Goal: Task Accomplishment & Management: Manage account settings

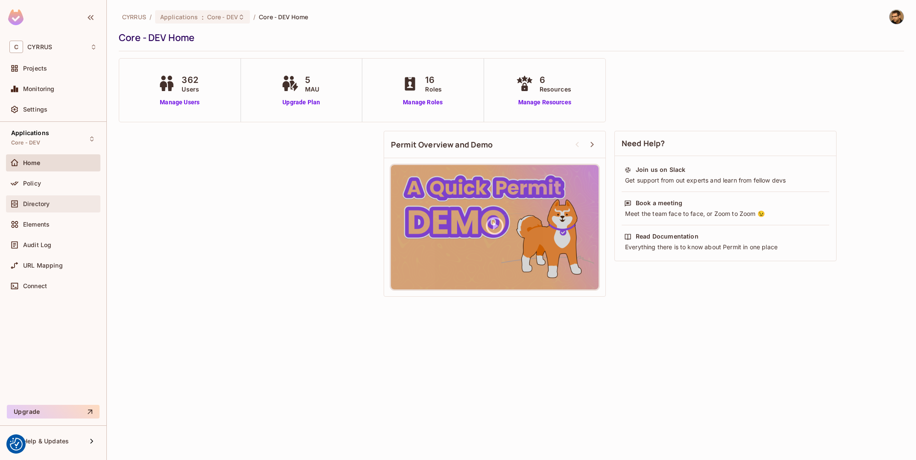
click at [66, 201] on div "Directory" at bounding box center [60, 203] width 74 height 7
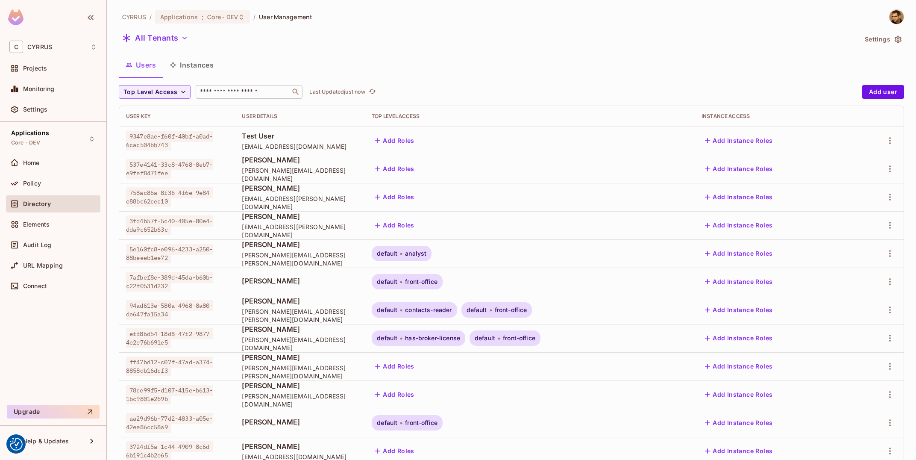
click at [229, 88] on input "text" at bounding box center [243, 92] width 90 height 9
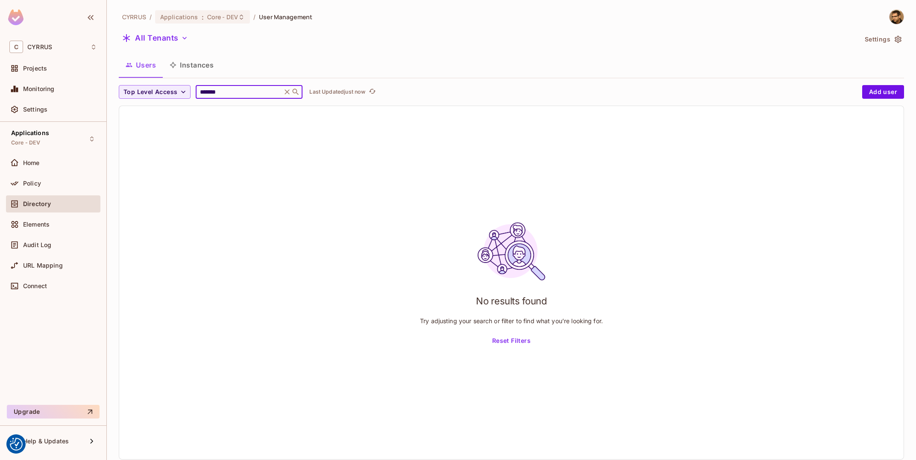
type input "********"
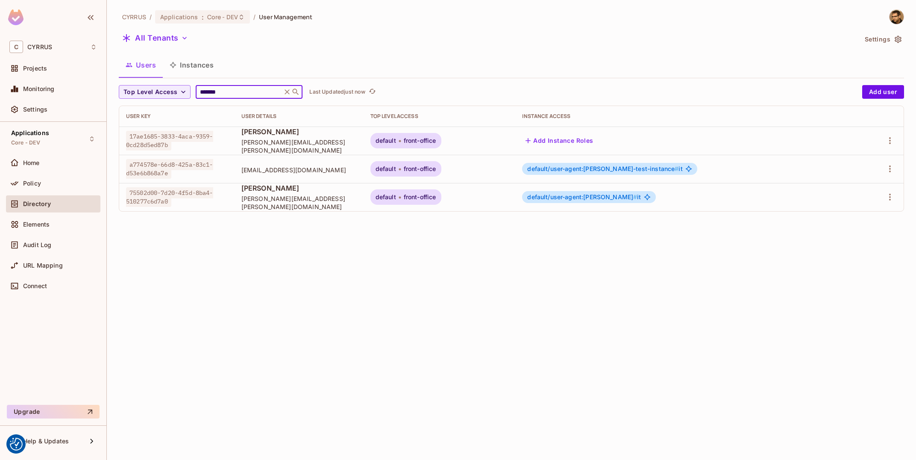
type input "*******"
click at [211, 196] on span "75502d00-7d20-4f5d-8ba4-510277c6d7a0" at bounding box center [169, 197] width 87 height 20
click at [213, 145] on span "17ae1685-3833-4aca-9359-0cd28d5ed87b" at bounding box center [169, 141] width 87 height 20
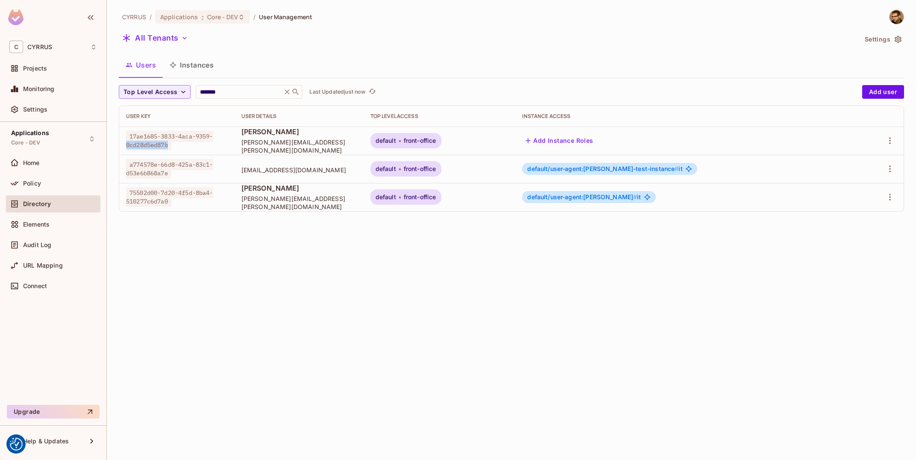
click at [213, 145] on span "17ae1685-3833-4aca-9359-0cd28d5ed87b" at bounding box center [169, 141] width 87 height 20
click at [196, 9] on div "CYRRUS / Applications : Core - DEV / User Management" at bounding box center [216, 16] width 194 height 15
click at [201, 17] on span ":" at bounding box center [202, 17] width 3 height 7
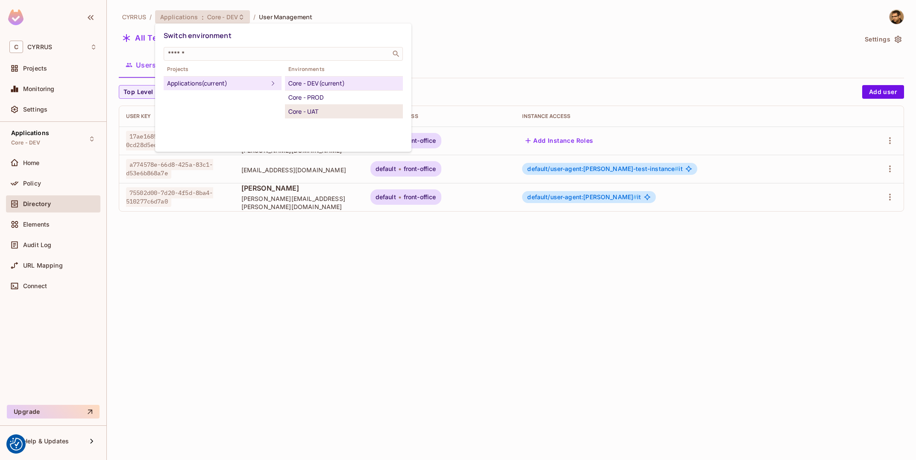
click at [312, 106] on li "Core - UAT" at bounding box center [344, 112] width 118 height 14
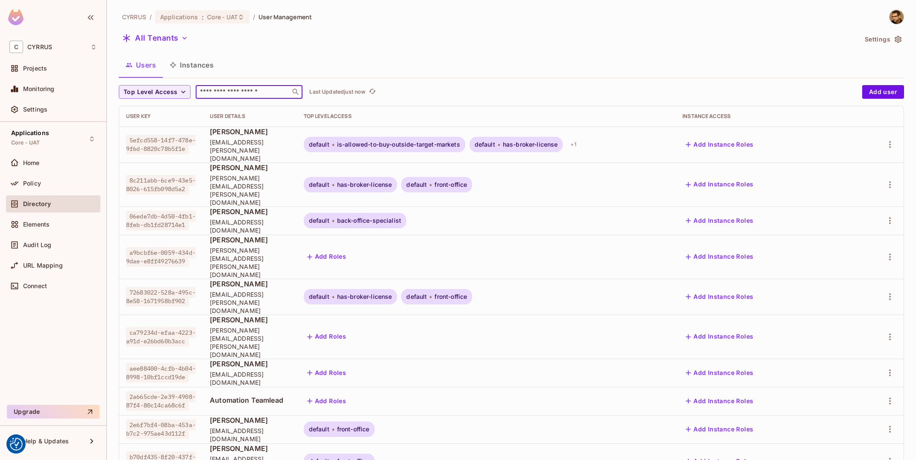
click at [256, 94] on input "text" at bounding box center [243, 92] width 90 height 9
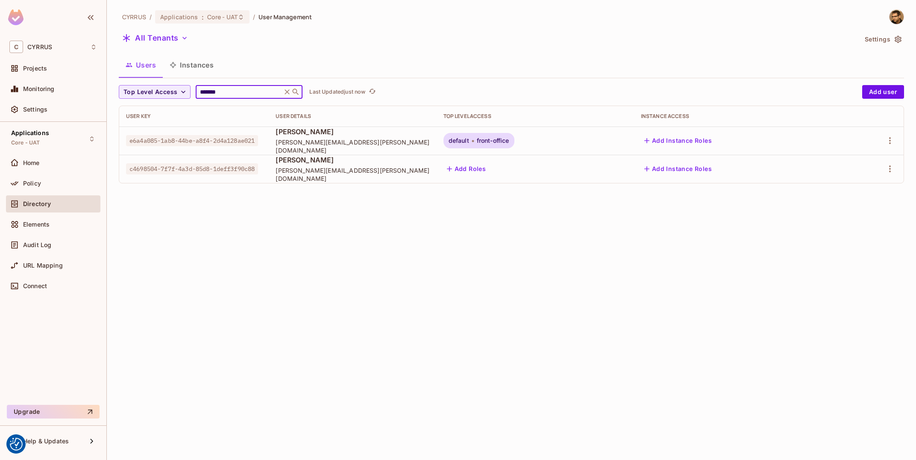
type input "*******"
click at [191, 139] on span "e6a4a085-1ab8-44be-a8f4-2d4a128ae021" at bounding box center [192, 140] width 132 height 11
click at [561, 310] on div "CYRRUS / Applications : Core - UAT / User Management All Tenants Settings Users…" at bounding box center [511, 230] width 809 height 460
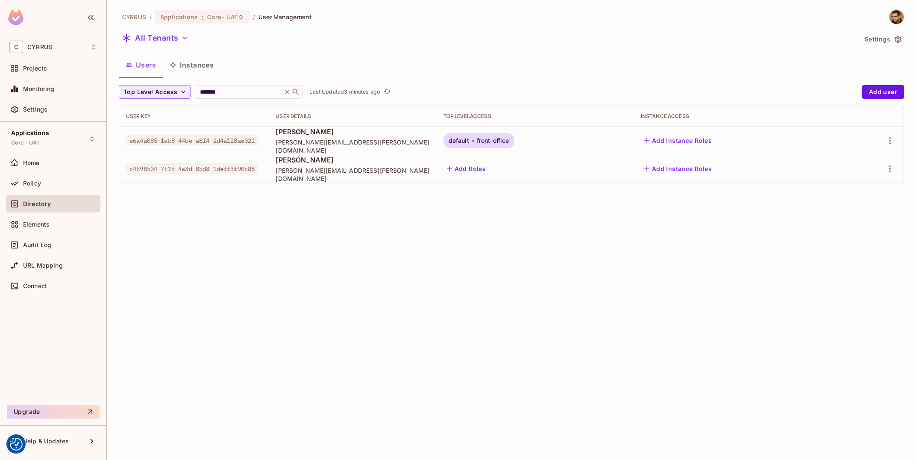
click at [715, 144] on button "Add Instance Roles" at bounding box center [678, 141] width 74 height 14
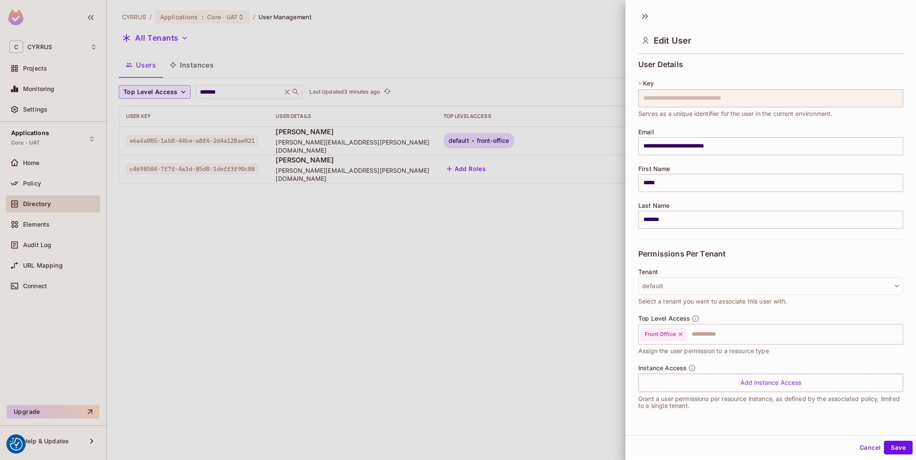
click at [765, 139] on input "**********" at bounding box center [770, 146] width 265 height 18
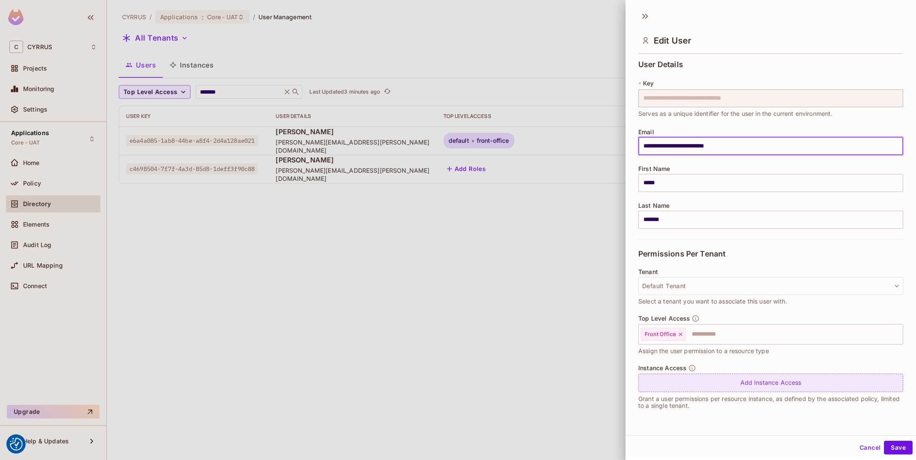
click at [749, 381] on div "Add Instance Access" at bounding box center [770, 382] width 265 height 18
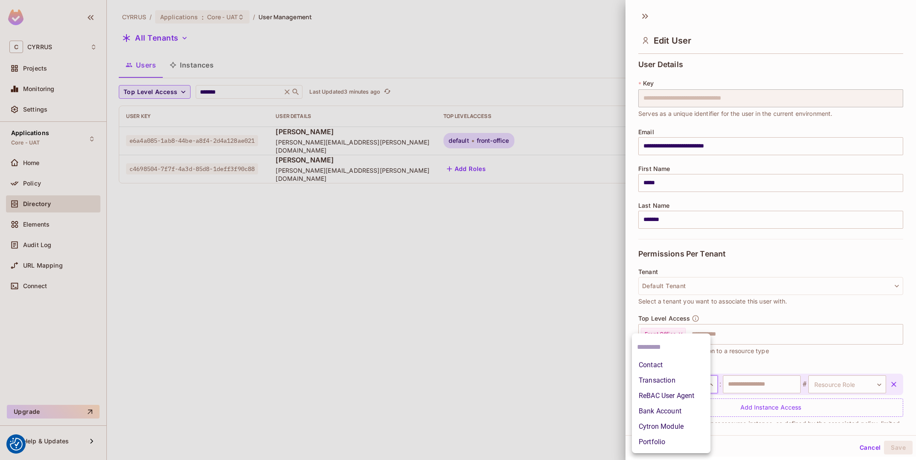
click at [668, 379] on body "We use cookies to enhance your browsing experience, serve personalized ads or c…" at bounding box center [458, 230] width 916 height 460
click at [694, 397] on li "ReBAC User Agent" at bounding box center [671, 395] width 79 height 15
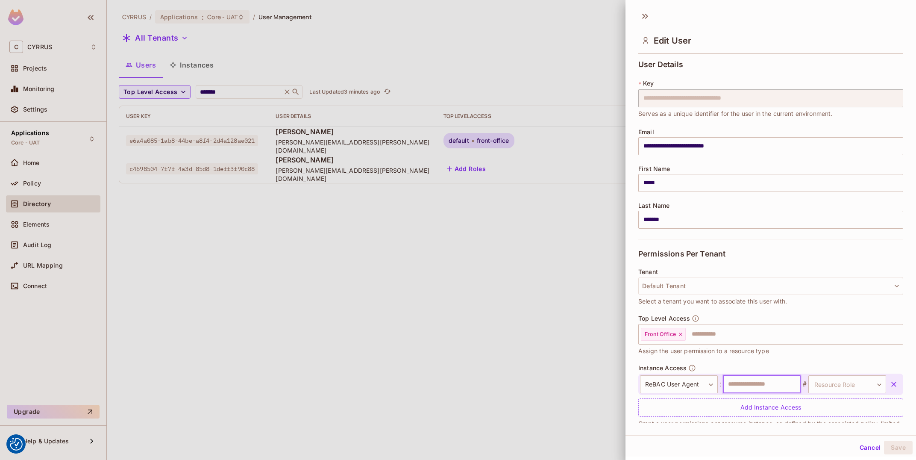
click at [749, 391] on input "text" at bounding box center [762, 384] width 78 height 18
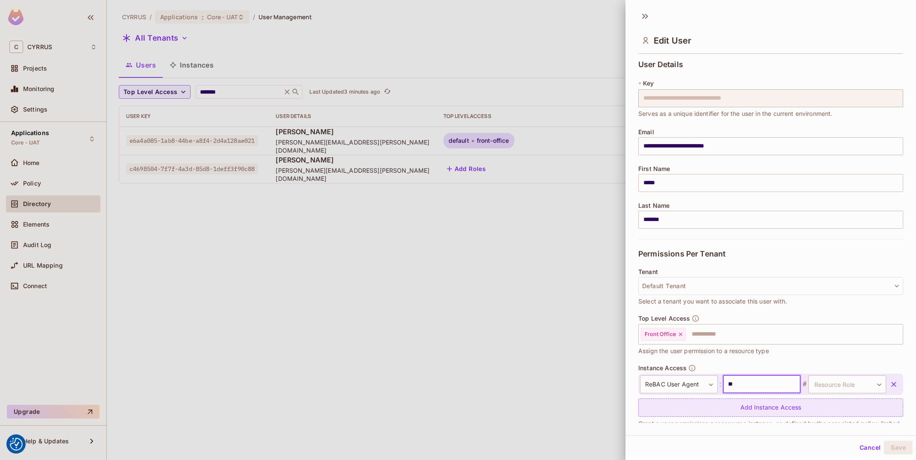
type input "***"
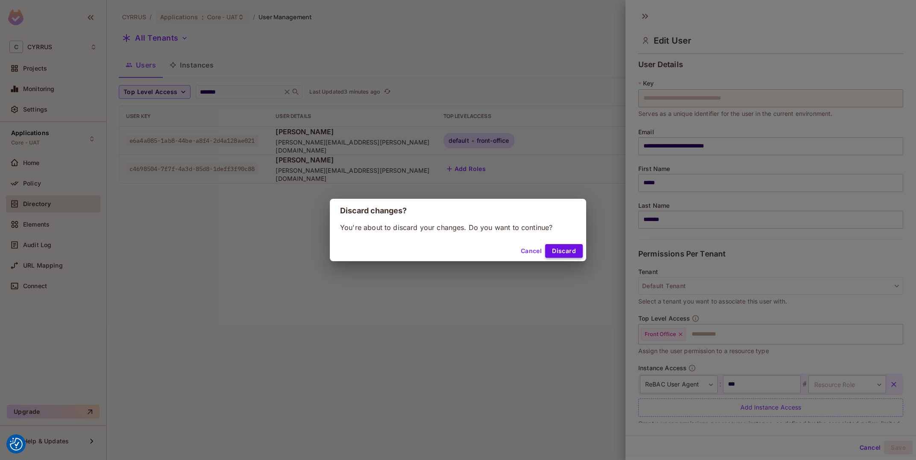
click at [566, 249] on button "Discard" at bounding box center [564, 251] width 38 height 14
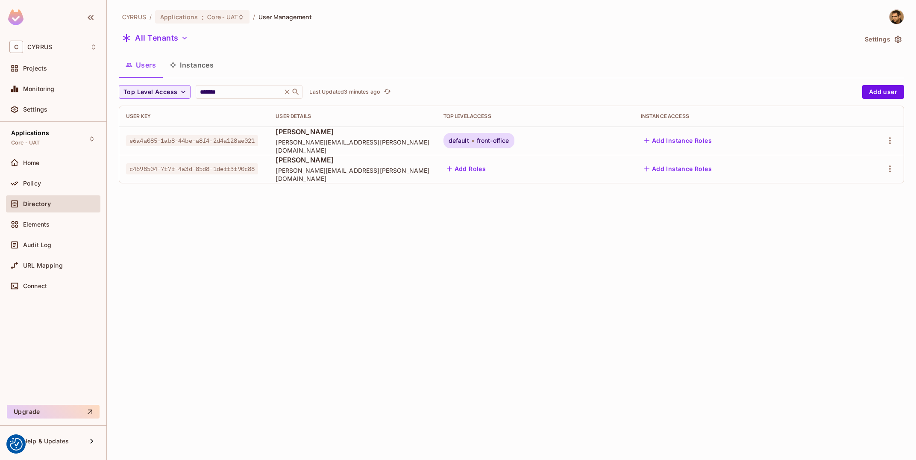
click at [210, 70] on button "Instances" at bounding box center [192, 64] width 58 height 21
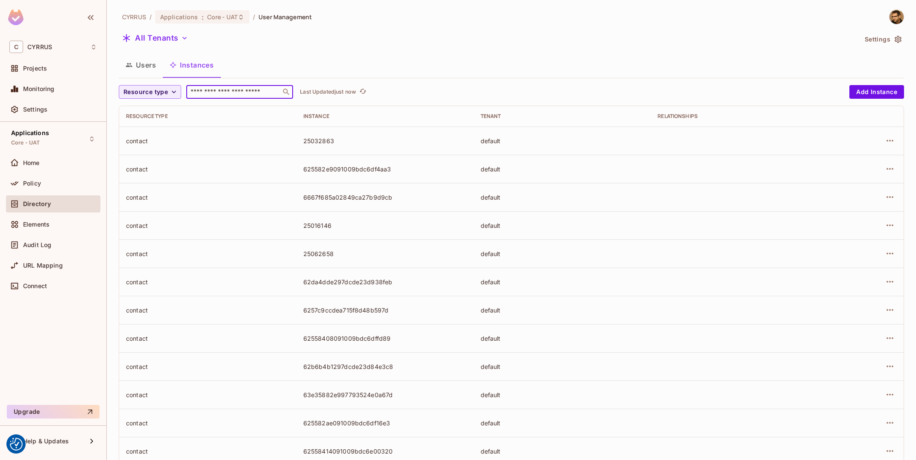
click at [226, 91] on input "text" at bounding box center [234, 92] width 90 height 9
type input "*"
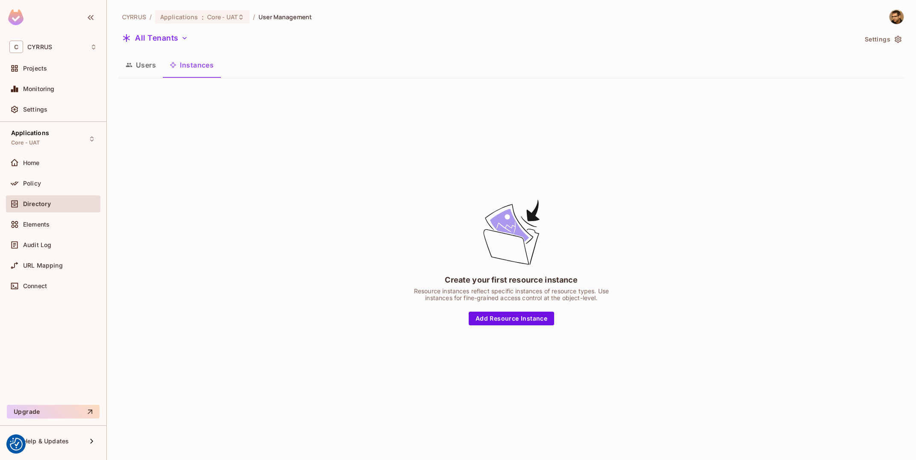
click at [200, 63] on button "Instances" at bounding box center [192, 64] width 58 height 21
click at [135, 70] on button "Users" at bounding box center [141, 64] width 44 height 21
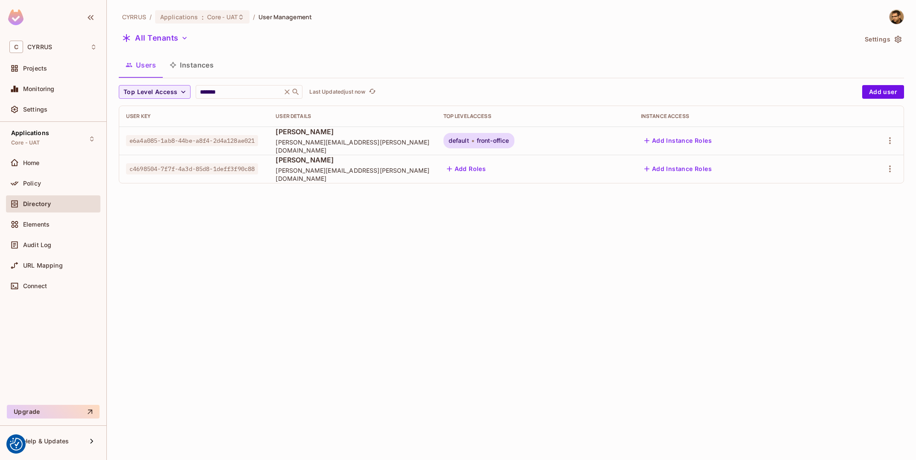
click at [191, 67] on button "Instances" at bounding box center [192, 64] width 58 height 21
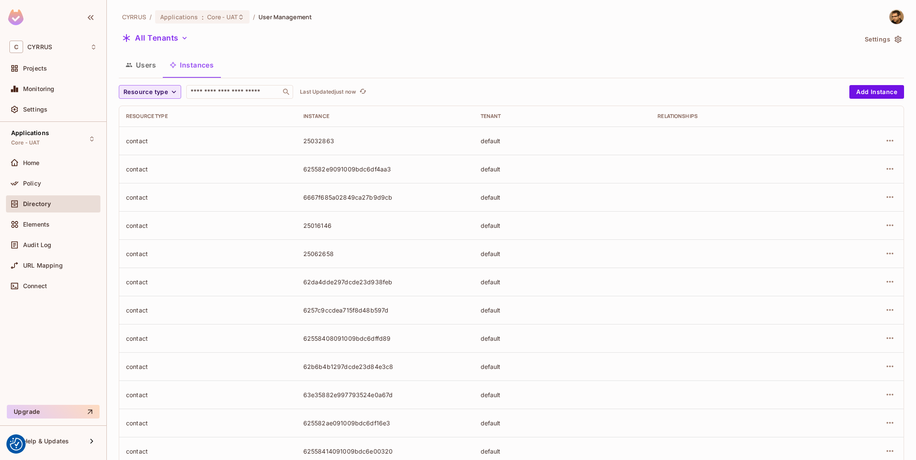
click at [176, 93] on icon "button" at bounding box center [174, 92] width 9 height 9
click at [170, 146] on span "ReBAC User Agent" at bounding box center [153, 148] width 54 height 8
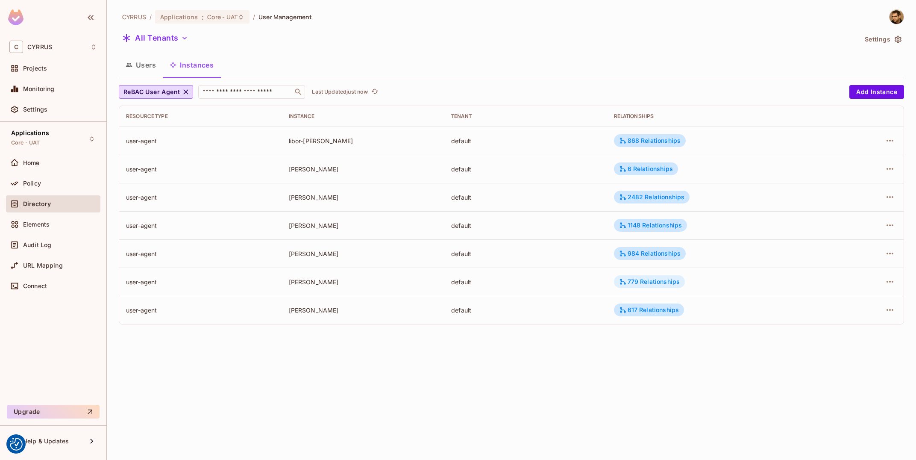
click at [645, 285] on div "779 Relationships" at bounding box center [649, 282] width 61 height 8
click at [309, 189] on td "[PERSON_NAME]" at bounding box center [363, 197] width 163 height 28
click at [128, 71] on button "Users" at bounding box center [141, 64] width 44 height 21
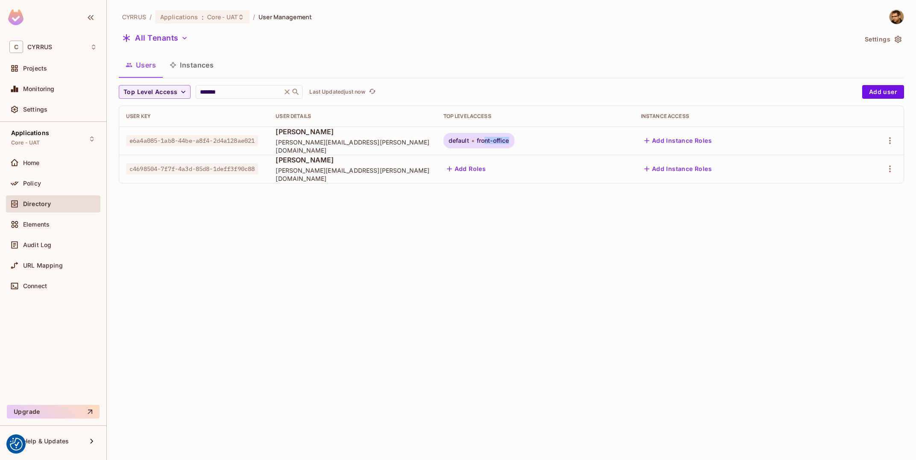
drag, startPoint x: 629, startPoint y: 143, endPoint x: 650, endPoint y: 142, distance: 21.4
click at [627, 142] on div "default front-office" at bounding box center [535, 140] width 184 height 15
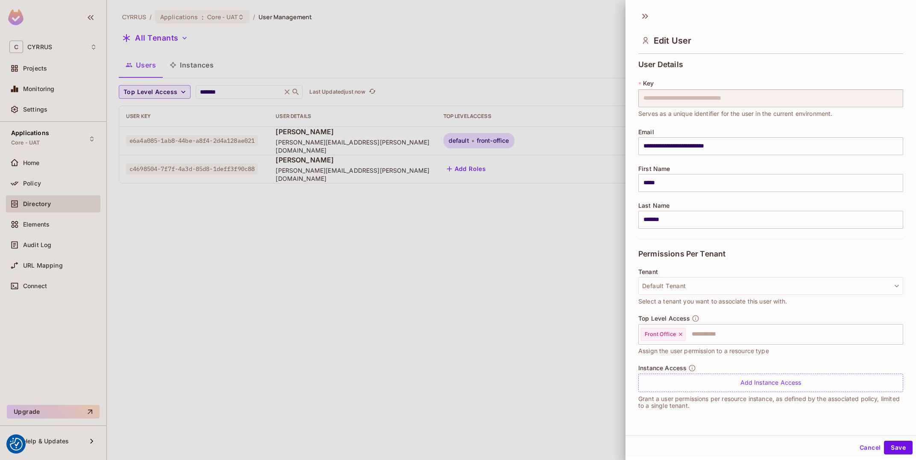
click at [644, 142] on input "**********" at bounding box center [770, 146] width 265 height 18
click at [653, 15] on div "Edit User" at bounding box center [770, 32] width 290 height 47
click at [645, 16] on icon at bounding box center [645, 16] width 14 height 14
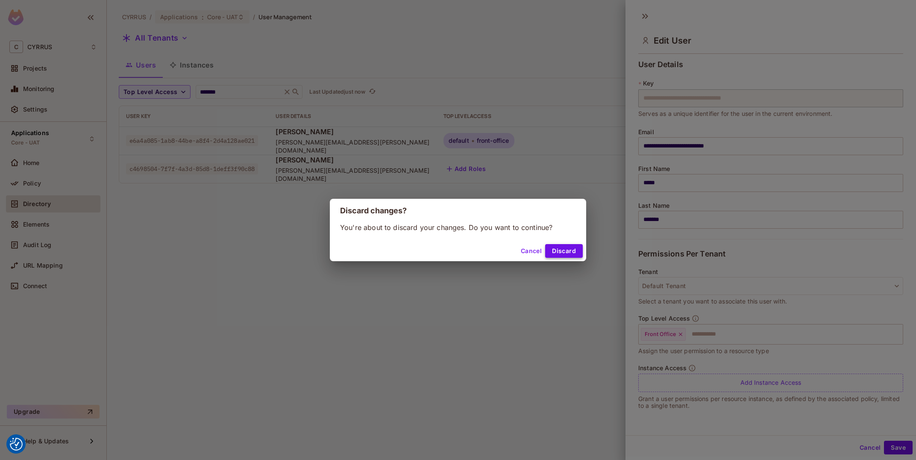
click at [557, 253] on button "Discard" at bounding box center [564, 251] width 38 height 14
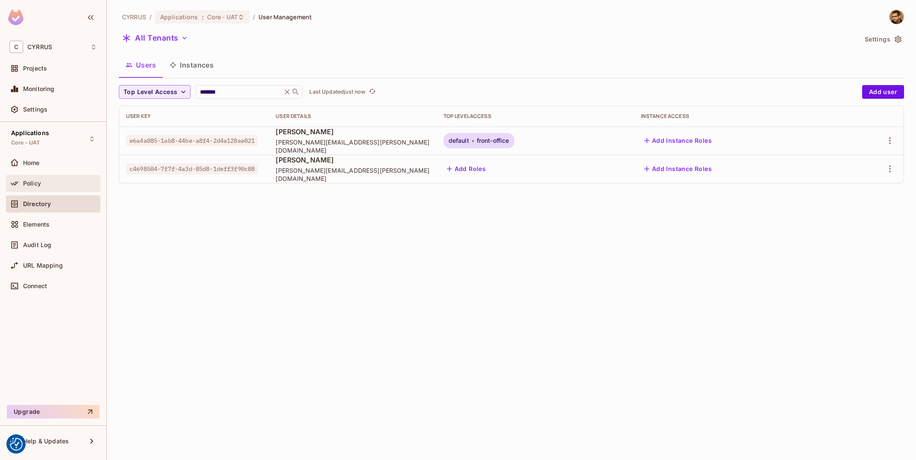
click at [47, 191] on div "Policy" at bounding box center [53, 183] width 94 height 17
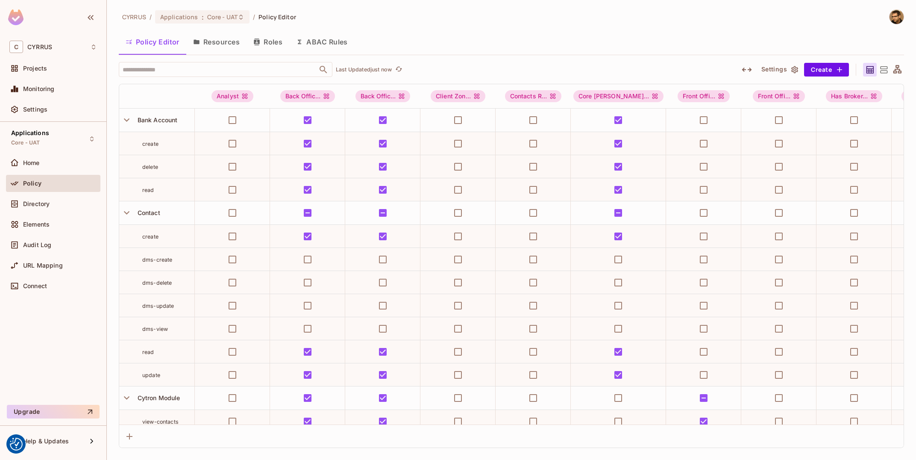
click at [748, 67] on icon "button" at bounding box center [747, 70] width 10 height 10
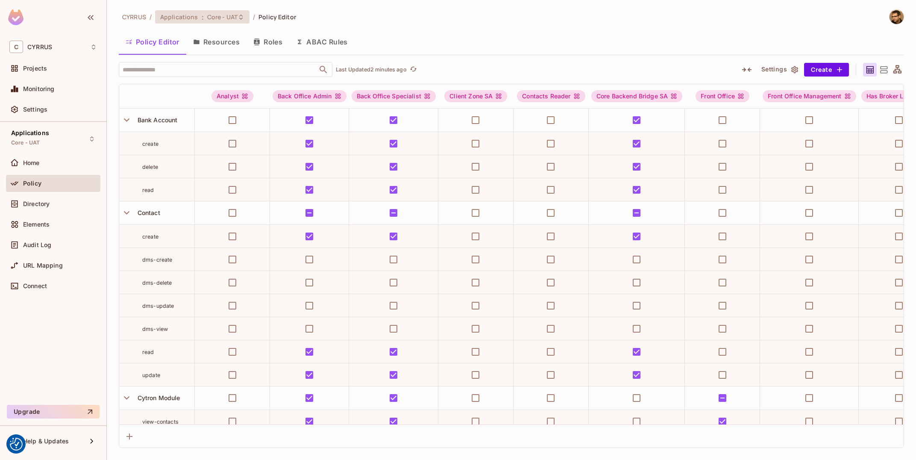
click at [227, 19] on span "Core - UAT" at bounding box center [222, 17] width 30 height 8
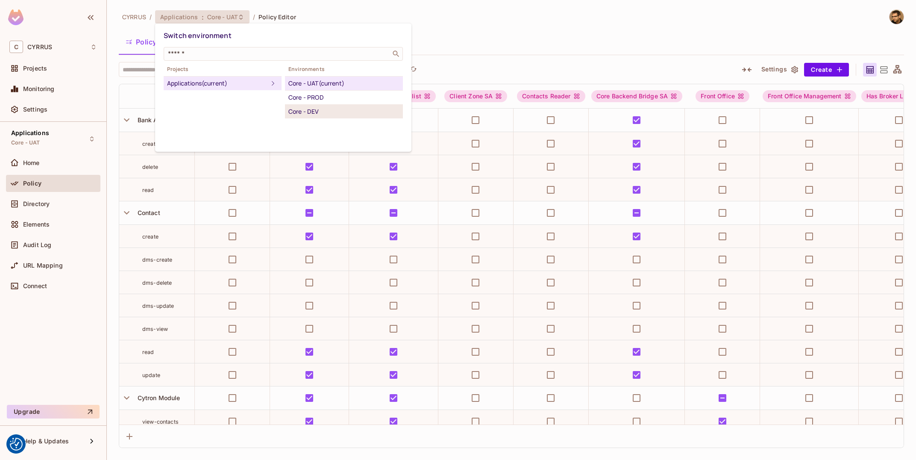
click at [317, 111] on div "Core - DEV" at bounding box center [343, 111] width 111 height 10
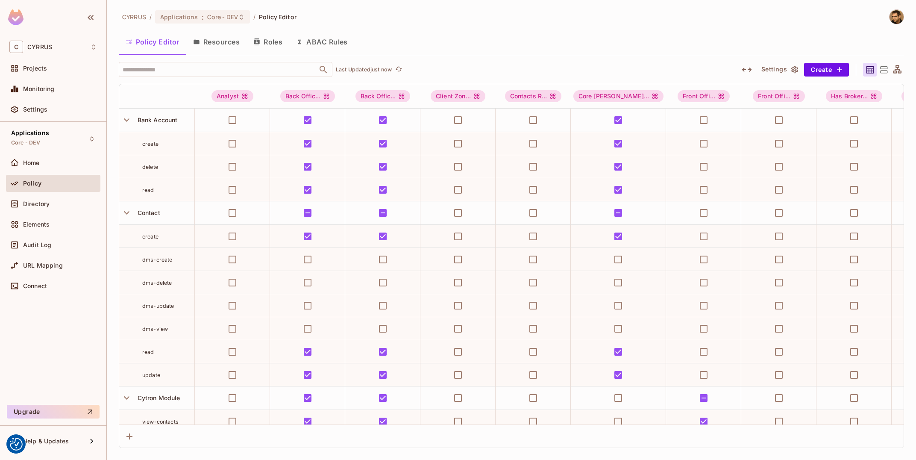
click at [748, 73] on icon "button" at bounding box center [747, 70] width 10 height 10
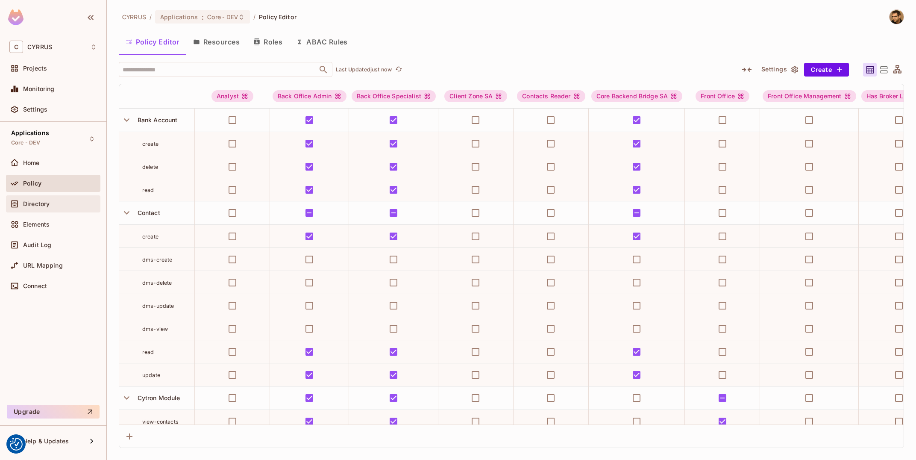
click at [50, 208] on div "Directory" at bounding box center [53, 204] width 88 height 10
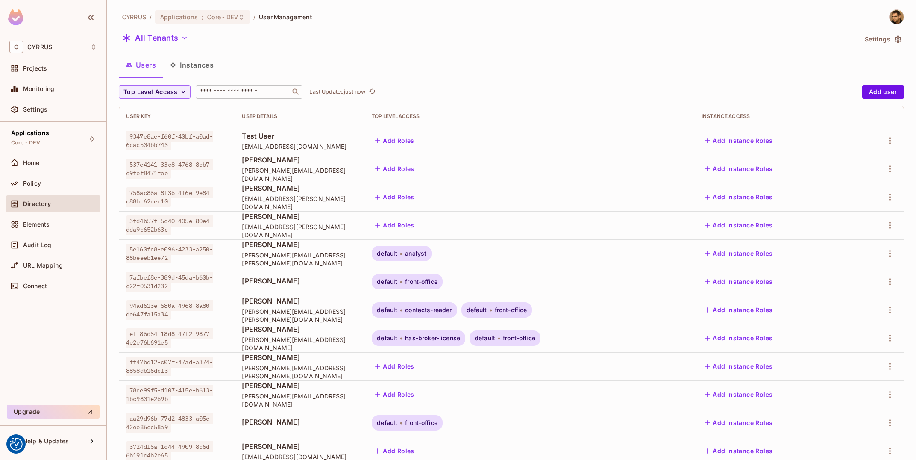
click at [241, 98] on div "​" at bounding box center [249, 92] width 107 height 14
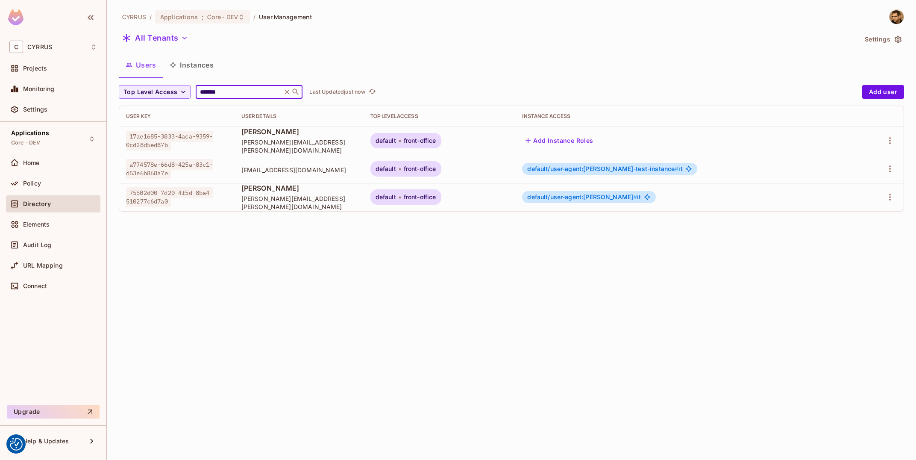
type input "*******"
click at [40, 181] on span "Policy" at bounding box center [32, 183] width 18 height 7
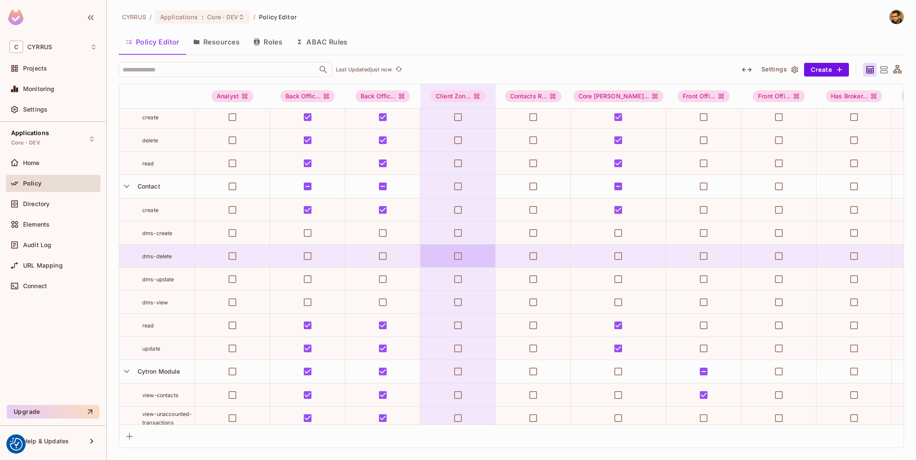
scroll to position [51, 0]
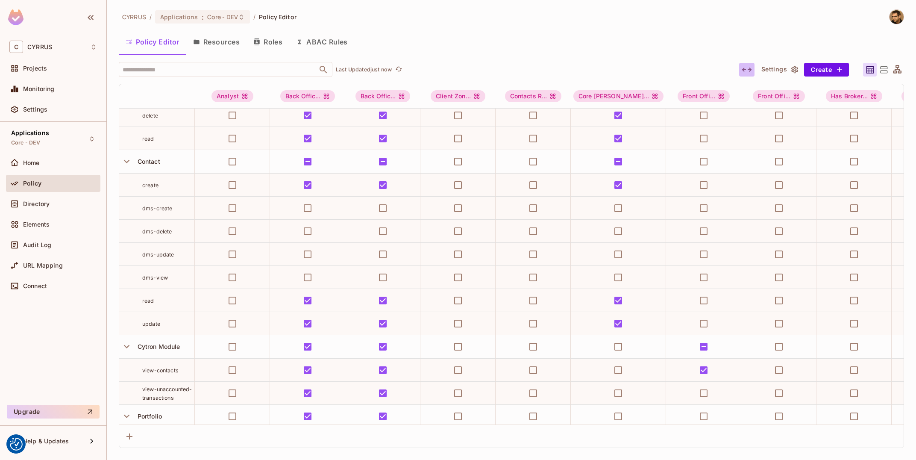
click at [744, 68] on icon "button" at bounding box center [747, 69] width 10 height 4
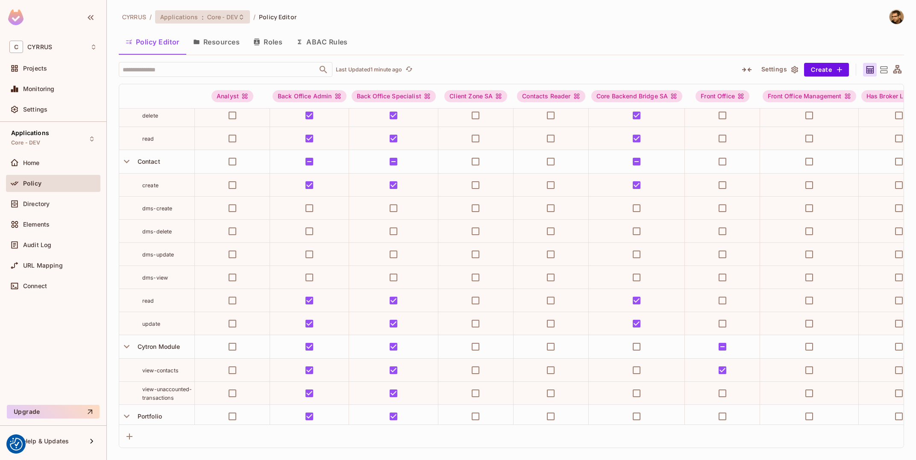
click at [205, 15] on div "Applications : Core - DEV" at bounding box center [197, 17] width 74 height 8
click at [229, 35] on button "Resources" at bounding box center [216, 41] width 60 height 21
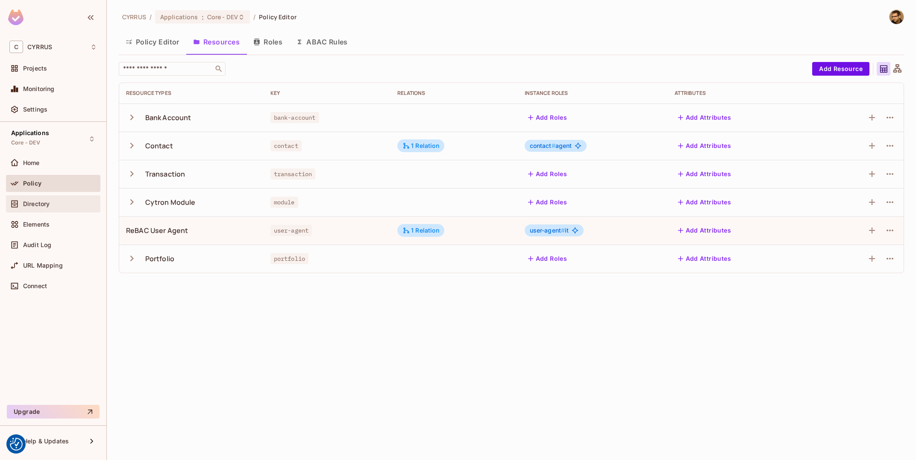
click at [63, 204] on div "Directory" at bounding box center [60, 203] width 74 height 7
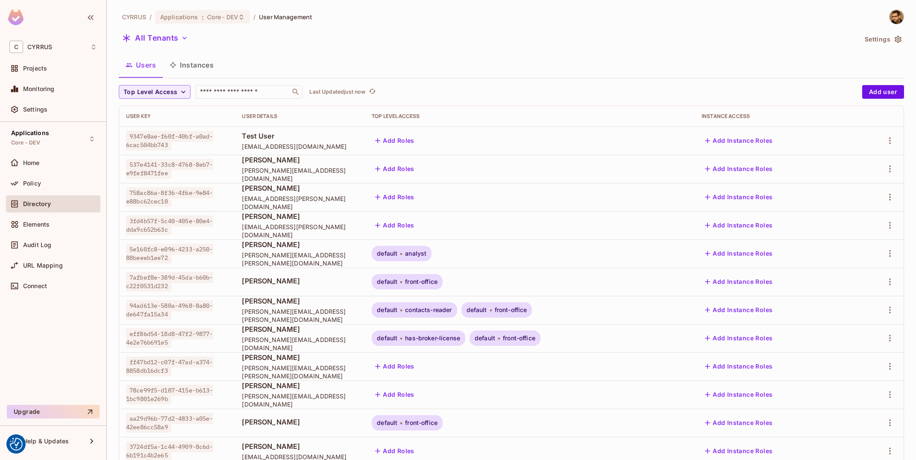
click at [43, 175] on div "Home" at bounding box center [53, 164] width 94 height 21
click at [229, 94] on input "text" at bounding box center [243, 92] width 90 height 9
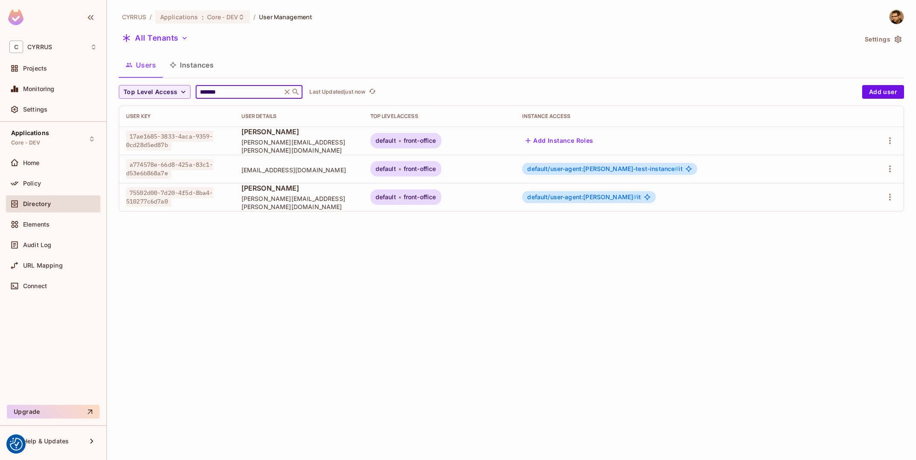
type input "*******"
drag, startPoint x: 657, startPoint y: 196, endPoint x: 674, endPoint y: 196, distance: 17.1
click at [637, 196] on span "default/user-agent:[PERSON_NAME] #" at bounding box center [582, 196] width 110 height 7
drag, startPoint x: 689, startPoint y: 197, endPoint x: 729, endPoint y: 198, distance: 40.6
click at [637, 198] on span "default/user-agent:[PERSON_NAME] #" at bounding box center [582, 196] width 110 height 7
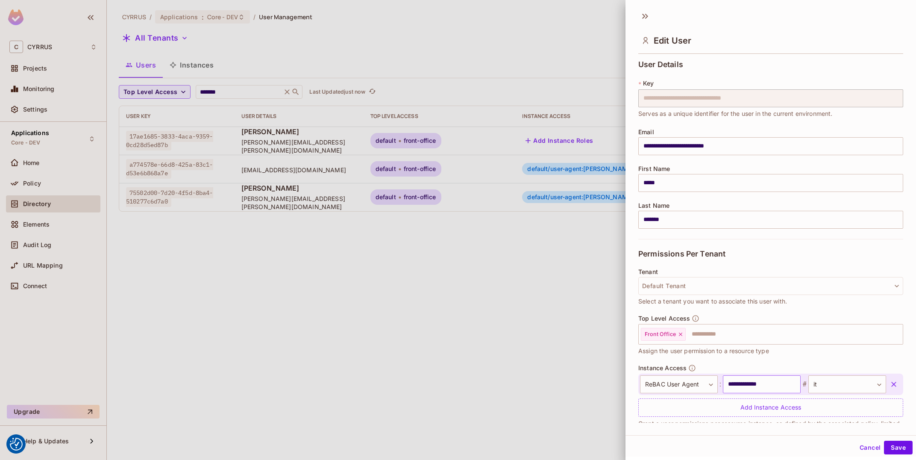
click at [761, 383] on input "**********" at bounding box center [762, 384] width 78 height 18
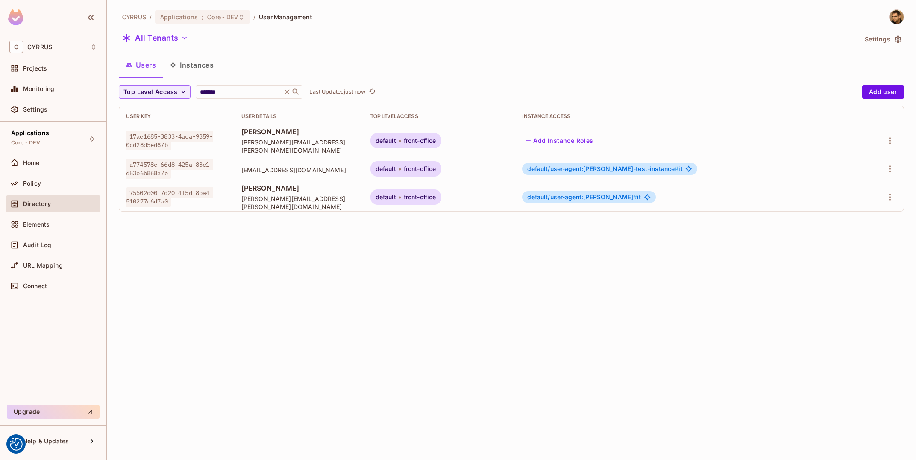
click at [184, 69] on button "Instances" at bounding box center [192, 64] width 58 height 21
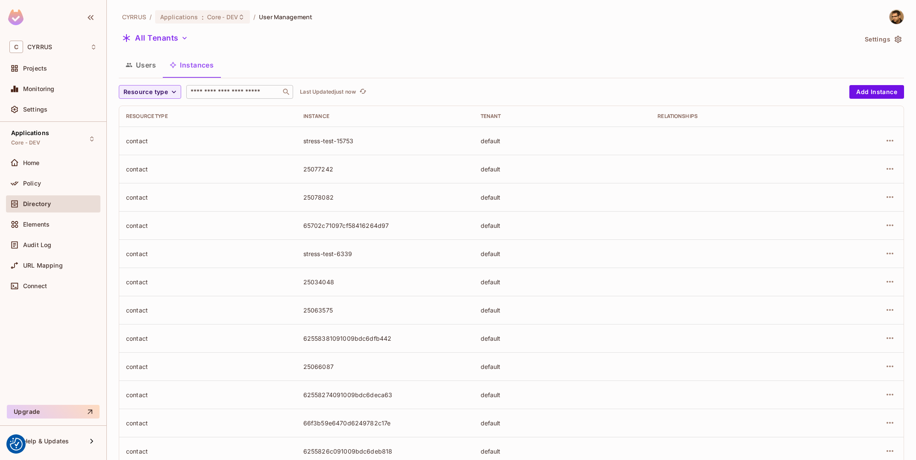
click at [259, 97] on div "​" at bounding box center [239, 92] width 107 height 14
paste input "**********"
type input "**********"
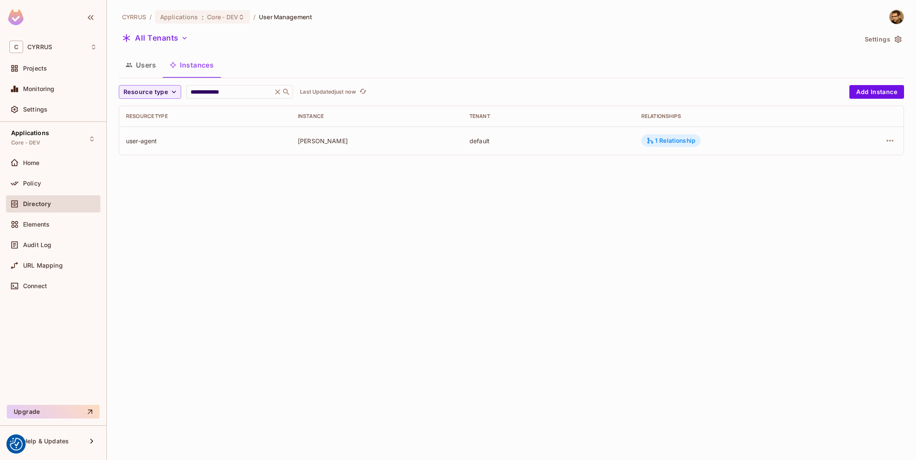
click at [674, 140] on div "1 Relationship" at bounding box center [670, 141] width 49 height 8
drag, startPoint x: 811, startPoint y: 170, endPoint x: 852, endPoint y: 169, distance: 40.6
click at [855, 168] on div "contact:[PHONE_NUMBER]" at bounding box center [837, 168] width 88 height 12
click at [852, 169] on div "contact:[PHONE_NUMBER]" at bounding box center [837, 168] width 88 height 12
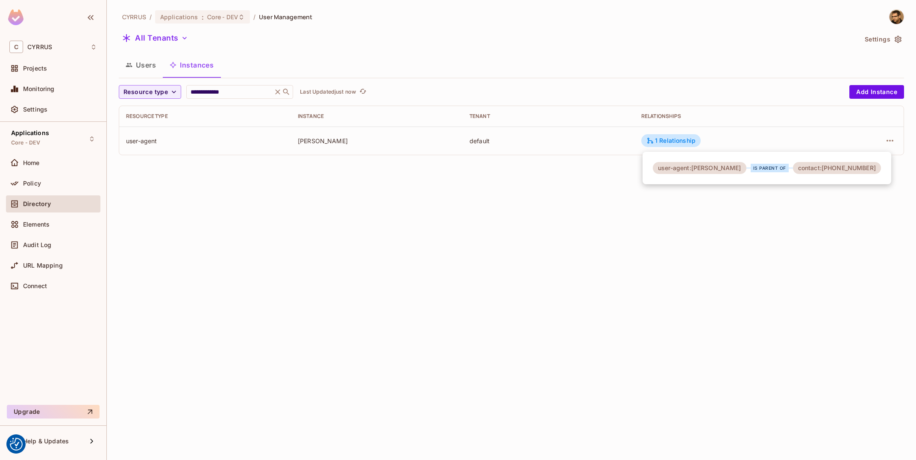
click at [852, 169] on div "contact:[PHONE_NUMBER]" at bounding box center [837, 168] width 88 height 12
click at [858, 287] on div at bounding box center [458, 230] width 916 height 460
click at [144, 66] on button "Users" at bounding box center [141, 64] width 44 height 21
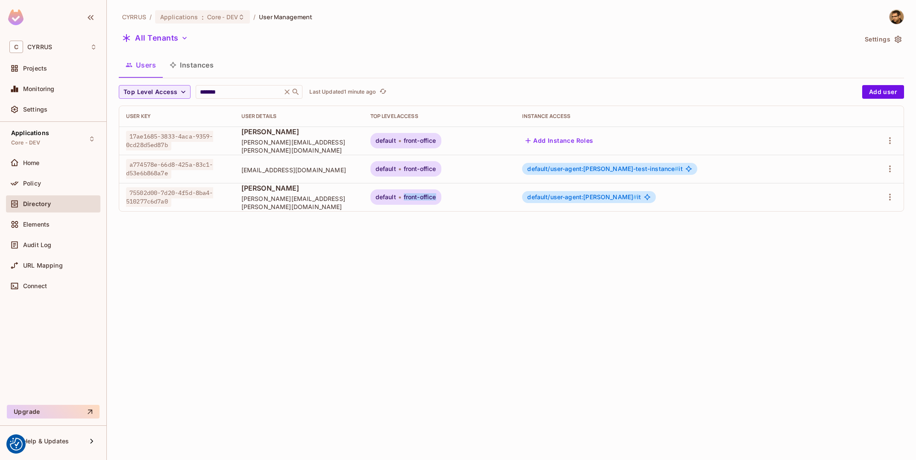
drag, startPoint x: 527, startPoint y: 191, endPoint x: 583, endPoint y: 206, distance: 58.4
click at [516, 206] on td "default front-office" at bounding box center [440, 197] width 152 height 28
click at [214, 19] on span "Core - DEV" at bounding box center [222, 17] width 31 height 8
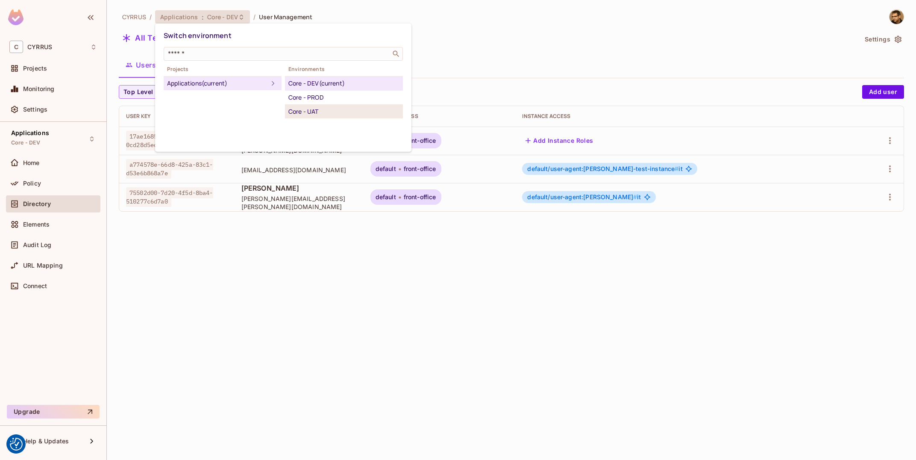
click at [333, 116] on div "Core - UAT" at bounding box center [343, 111] width 111 height 10
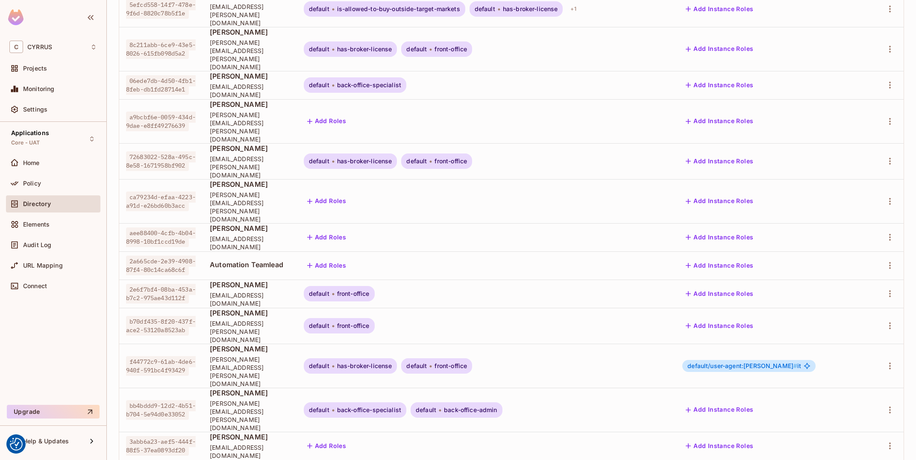
scroll to position [137, 0]
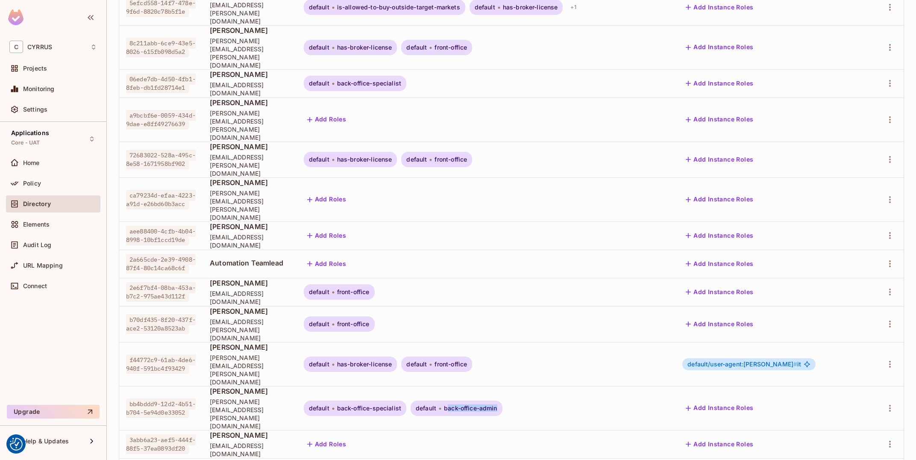
drag, startPoint x: 551, startPoint y: 314, endPoint x: 602, endPoint y: 315, distance: 50.8
click at [497, 405] on span "back-office-admin" at bounding box center [470, 408] width 53 height 7
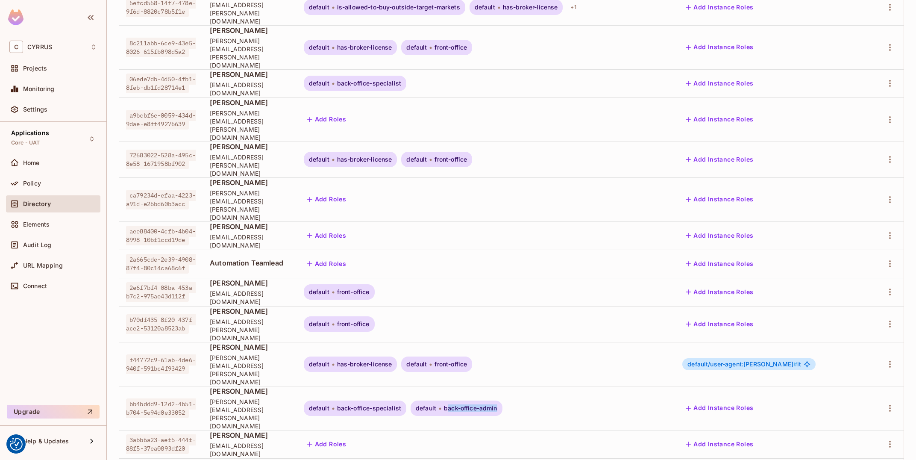
drag, startPoint x: 554, startPoint y: 310, endPoint x: 605, endPoint y: 315, distance: 51.1
click at [502, 400] on div "default back-office-admin" at bounding box center [457, 407] width 92 height 15
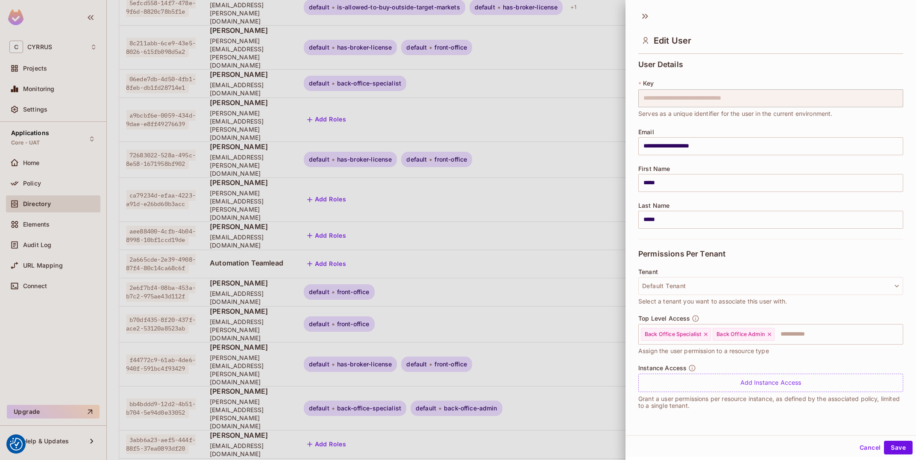
click at [605, 315] on div at bounding box center [458, 230] width 916 height 460
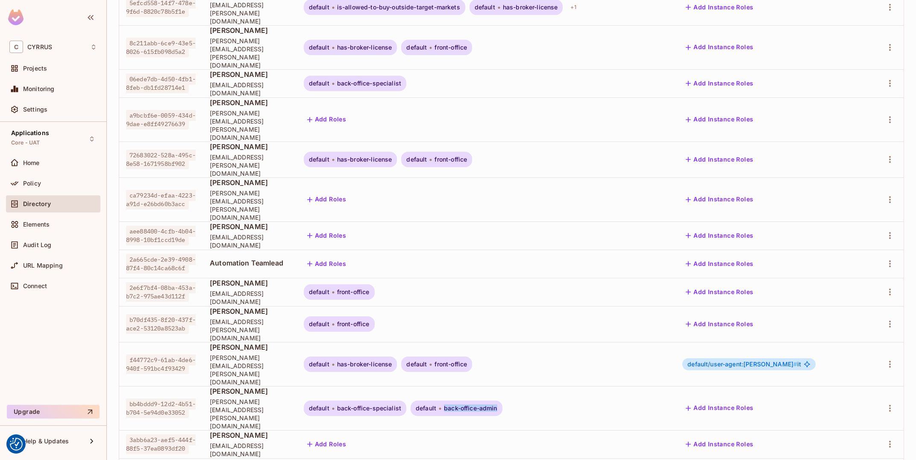
drag, startPoint x: 604, startPoint y: 315, endPoint x: 548, endPoint y: 314, distance: 56.0
click at [502, 400] on div "default back-office-admin" at bounding box center [457, 407] width 92 height 15
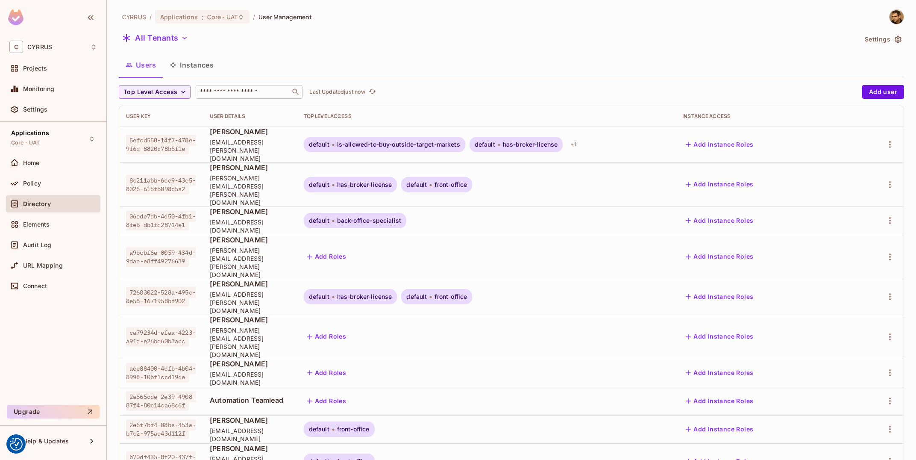
click at [263, 94] on input "text" at bounding box center [243, 92] width 90 height 9
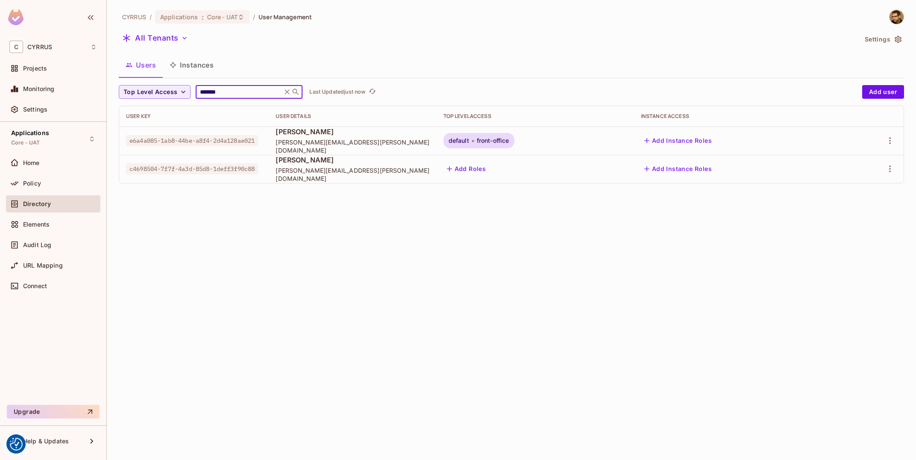
type input "*******"
click at [884, 133] on td at bounding box center [871, 140] width 64 height 28
click at [891, 141] on icon "button" at bounding box center [890, 140] width 2 height 7
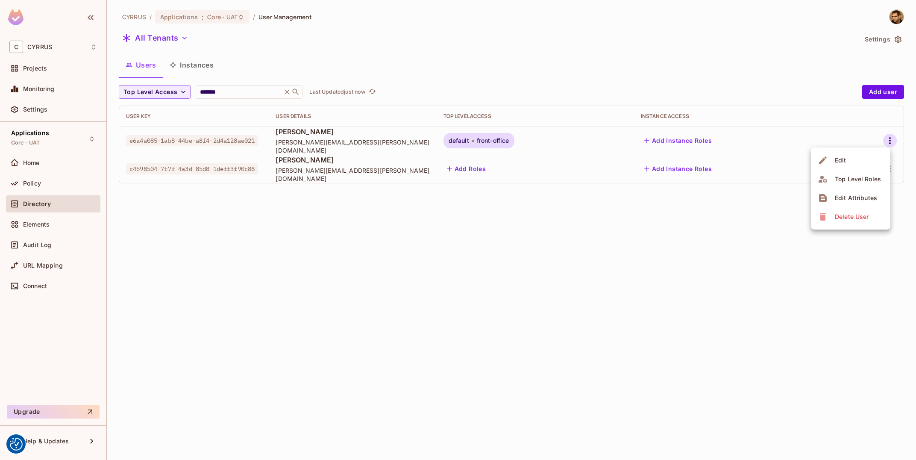
click at [858, 160] on li "Edit" at bounding box center [850, 160] width 79 height 19
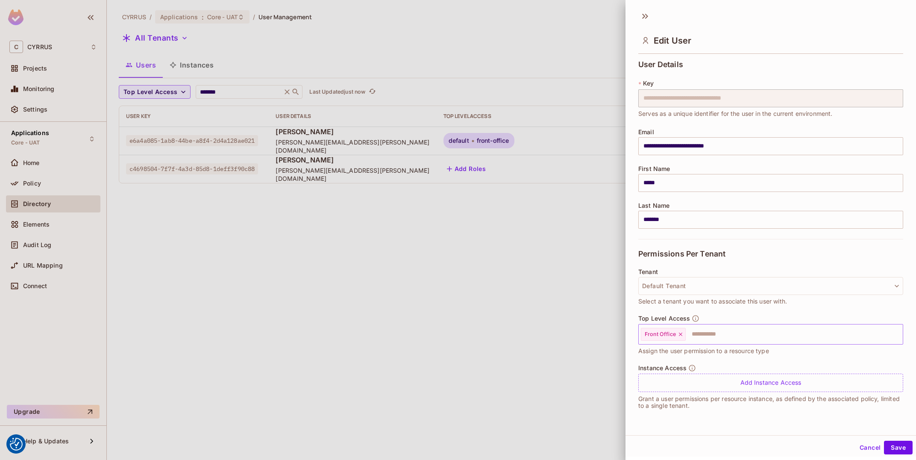
click at [756, 336] on input "text" at bounding box center [786, 333] width 200 height 17
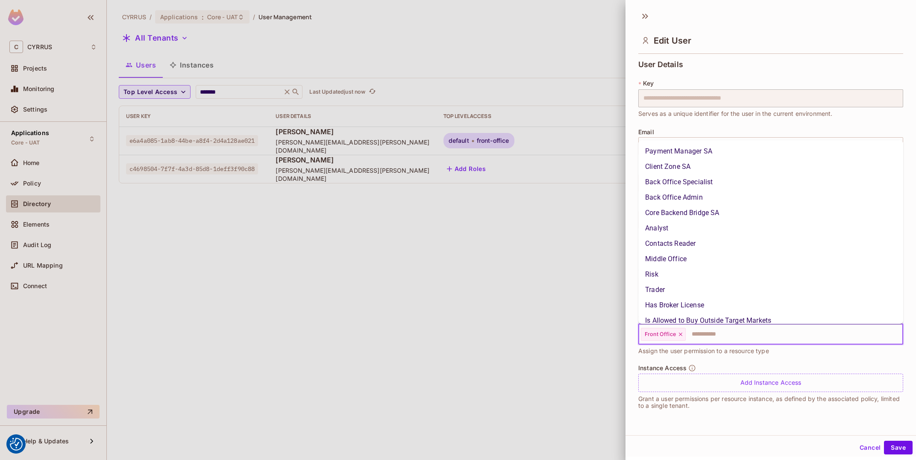
scroll to position [35, 0]
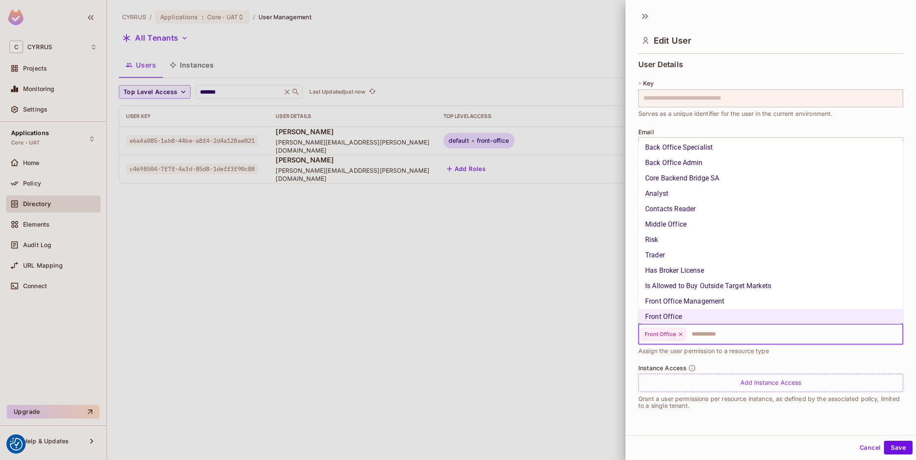
click at [727, 164] on li "Back Office Admin" at bounding box center [770, 162] width 265 height 15
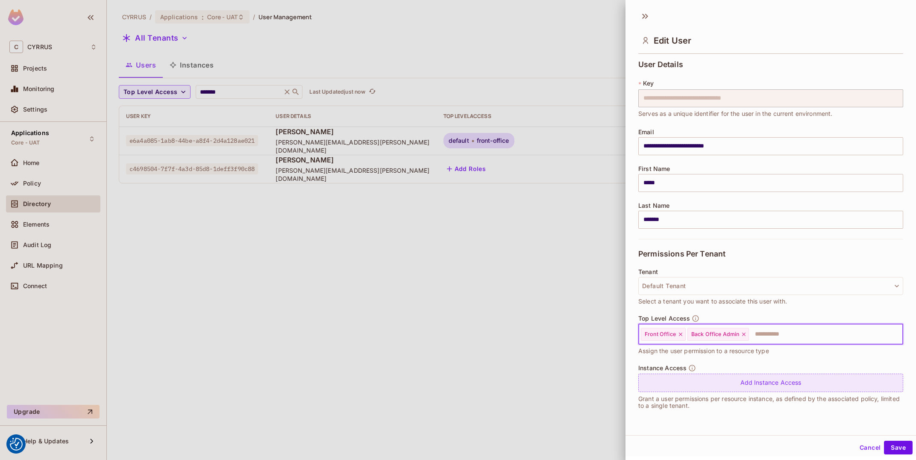
scroll to position [1, 0]
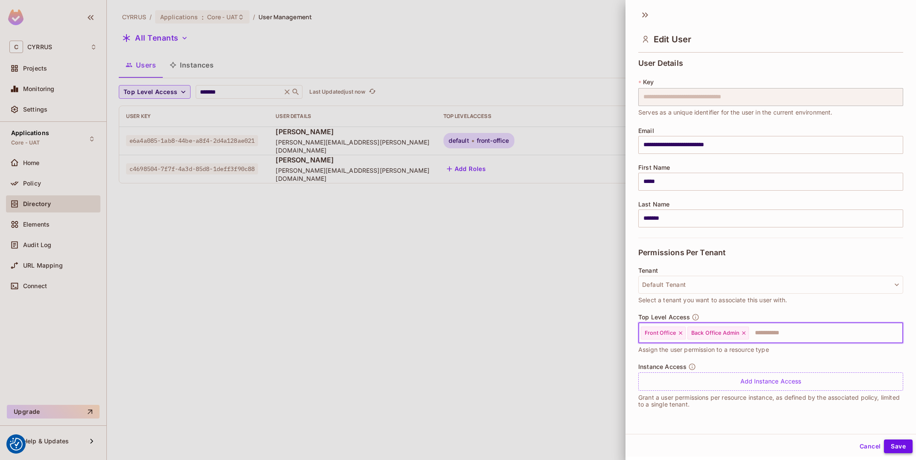
click at [899, 449] on button "Save" at bounding box center [898, 446] width 29 height 14
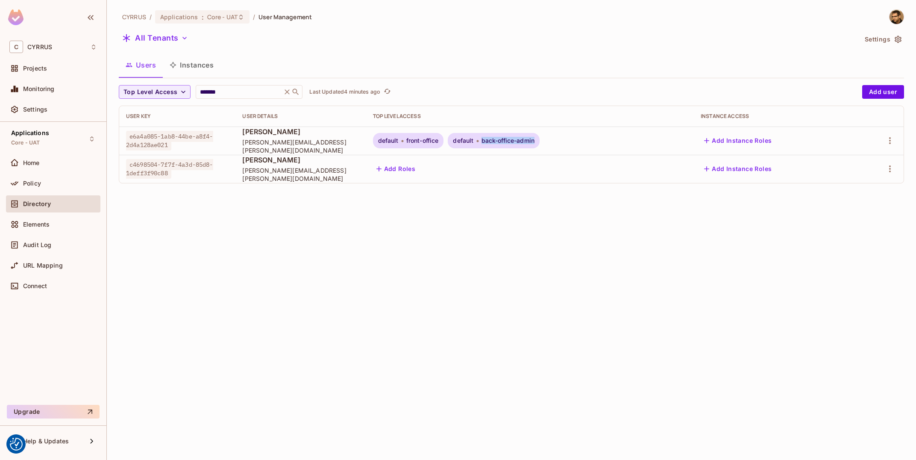
drag, startPoint x: 598, startPoint y: 142, endPoint x: 671, endPoint y: 147, distance: 72.4
click at [671, 147] on div "default front-office default back-office-admin" at bounding box center [530, 140] width 314 height 15
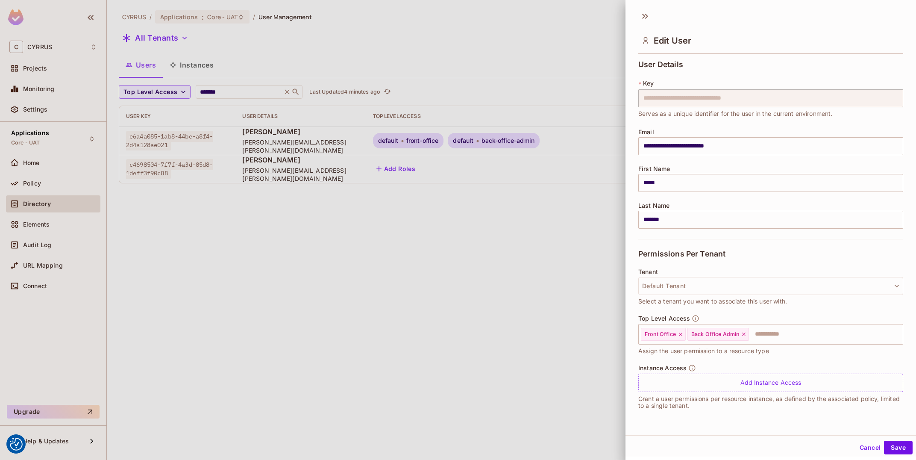
click at [522, 141] on div at bounding box center [458, 230] width 916 height 460
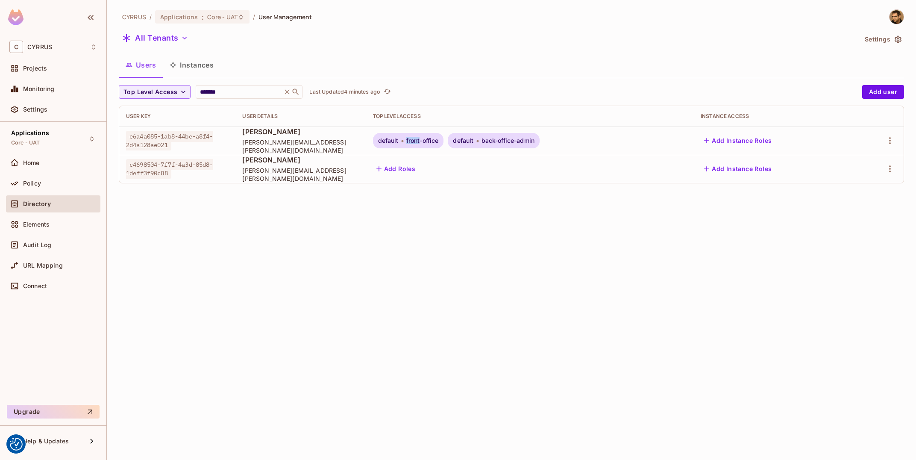
click at [444, 141] on div "default front-office" at bounding box center [408, 140] width 71 height 15
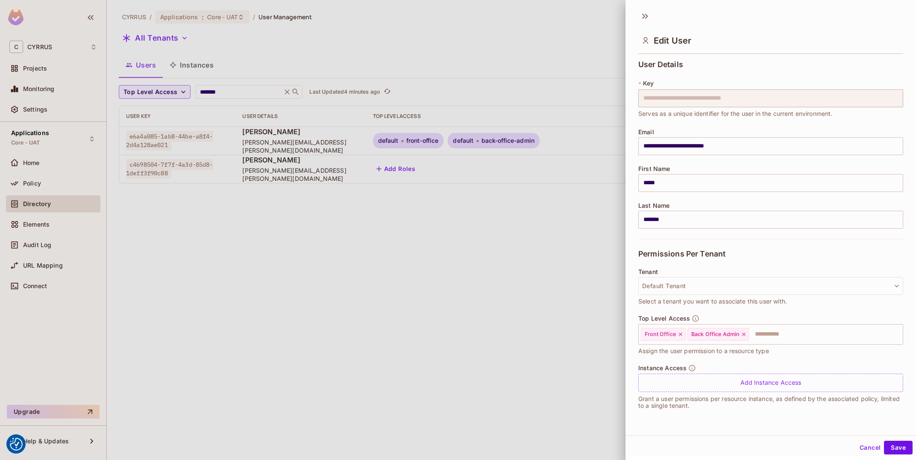
click at [495, 298] on div at bounding box center [458, 230] width 916 height 460
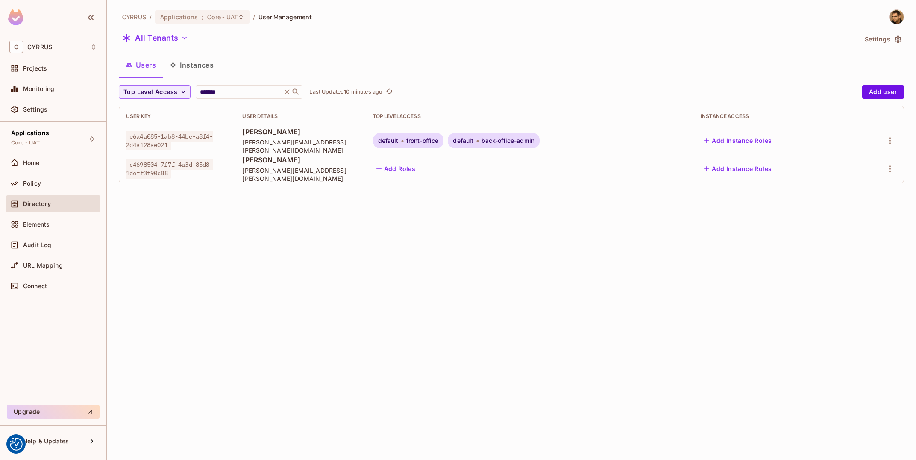
click at [882, 138] on div at bounding box center [879, 141] width 36 height 14
click at [886, 142] on icon "button" at bounding box center [890, 140] width 10 height 10
click at [870, 158] on li "Edit" at bounding box center [850, 160] width 79 height 19
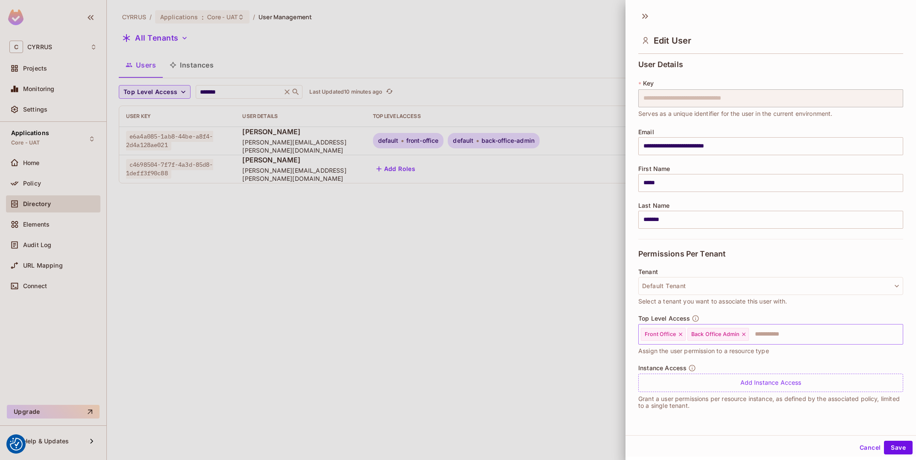
click at [743, 336] on icon at bounding box center [744, 334] width 6 height 6
click at [893, 449] on button "Save" at bounding box center [898, 447] width 29 height 14
